Goal: Information Seeking & Learning: Find specific page/section

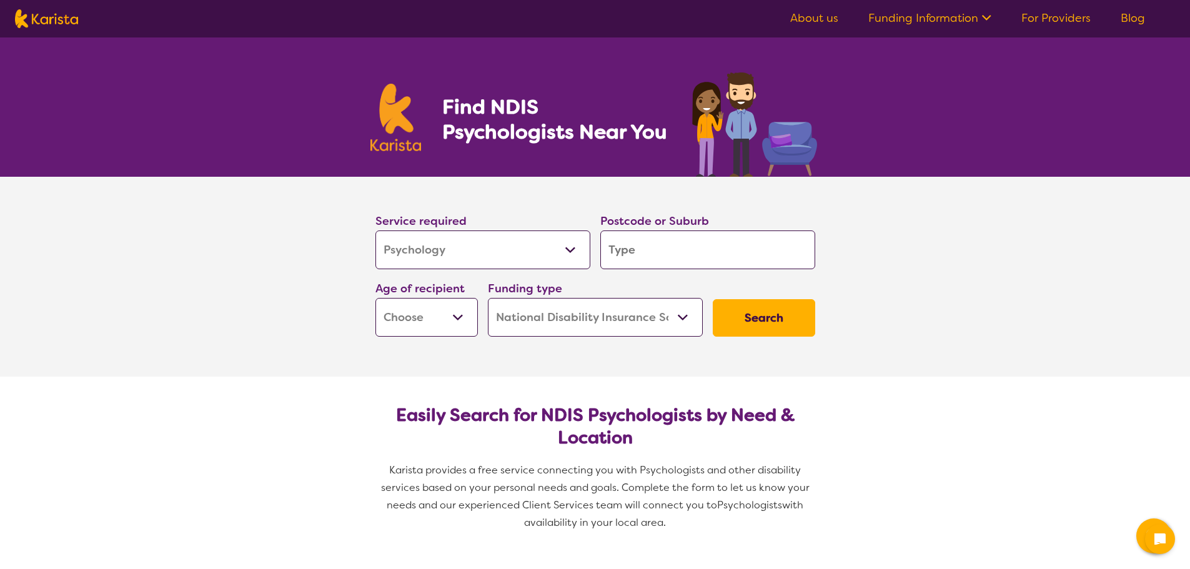
select select "Psychology"
select select "NDIS"
select select "Psychology"
select select "NDIS"
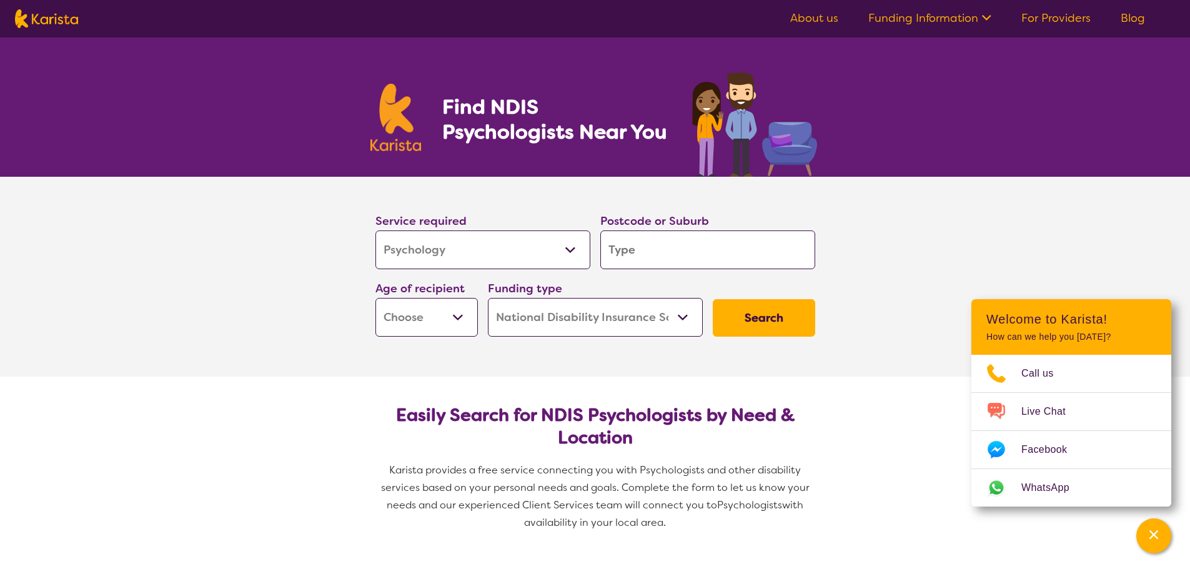
click at [633, 257] on input "search" at bounding box center [707, 250] width 215 height 39
type input "2"
type input "22"
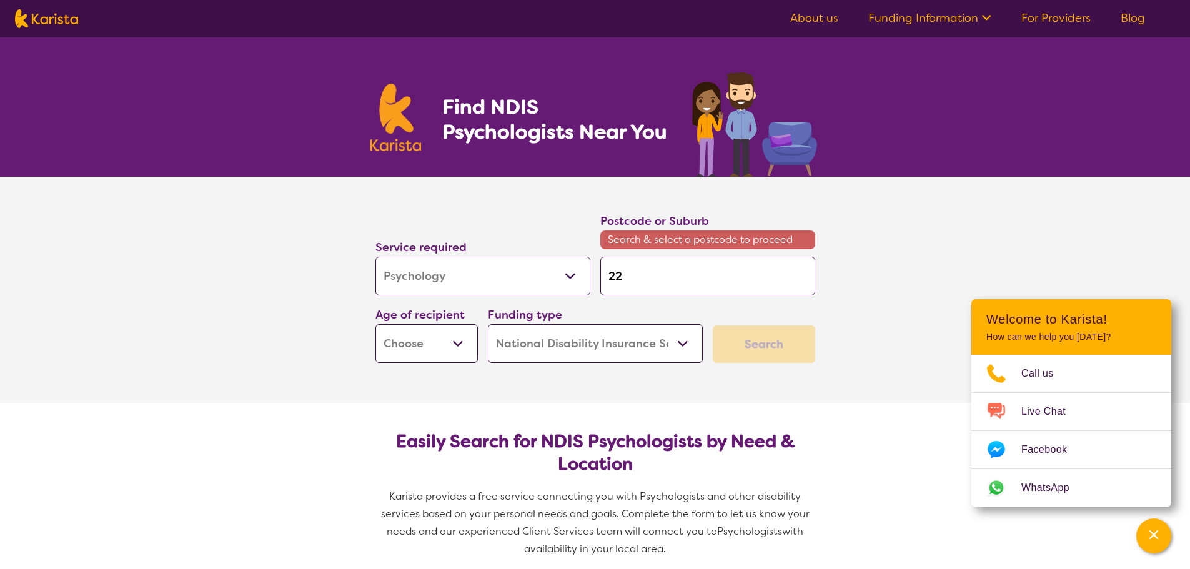
type input "220"
type input "2200"
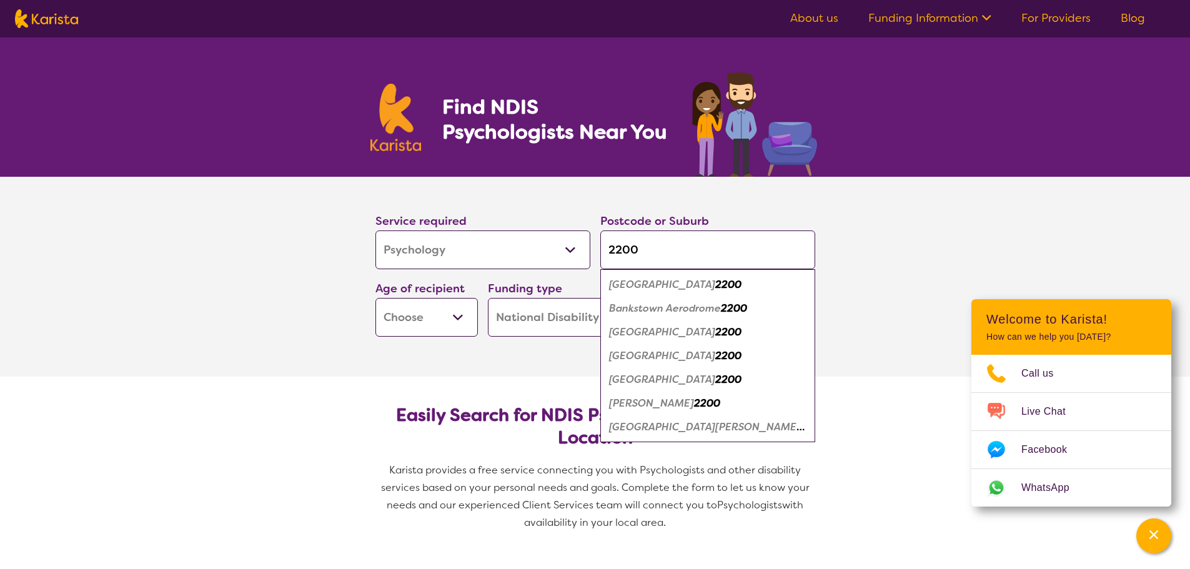
type input "2200"
click at [639, 279] on em "[GEOGRAPHIC_DATA]" at bounding box center [662, 284] width 106 height 13
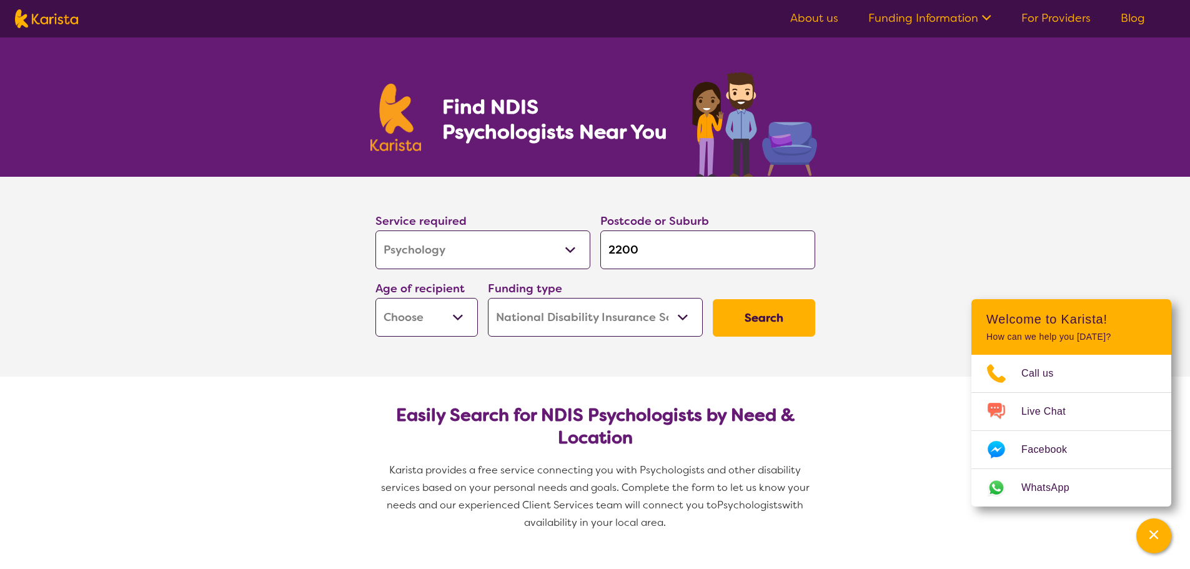
click at [775, 324] on button "Search" at bounding box center [764, 317] width 102 height 37
click at [459, 313] on select "Early Childhood - 0 to 9 Child - 10 to 11 Adolescent - 12 to 17 Adult - 18 to 6…" at bounding box center [426, 317] width 102 height 39
click at [559, 327] on select "Home Care Package (HCP) National Disability Insurance Scheme (NDIS) I don't know" at bounding box center [595, 317] width 215 height 39
